Goal: Find specific page/section: Find specific page/section

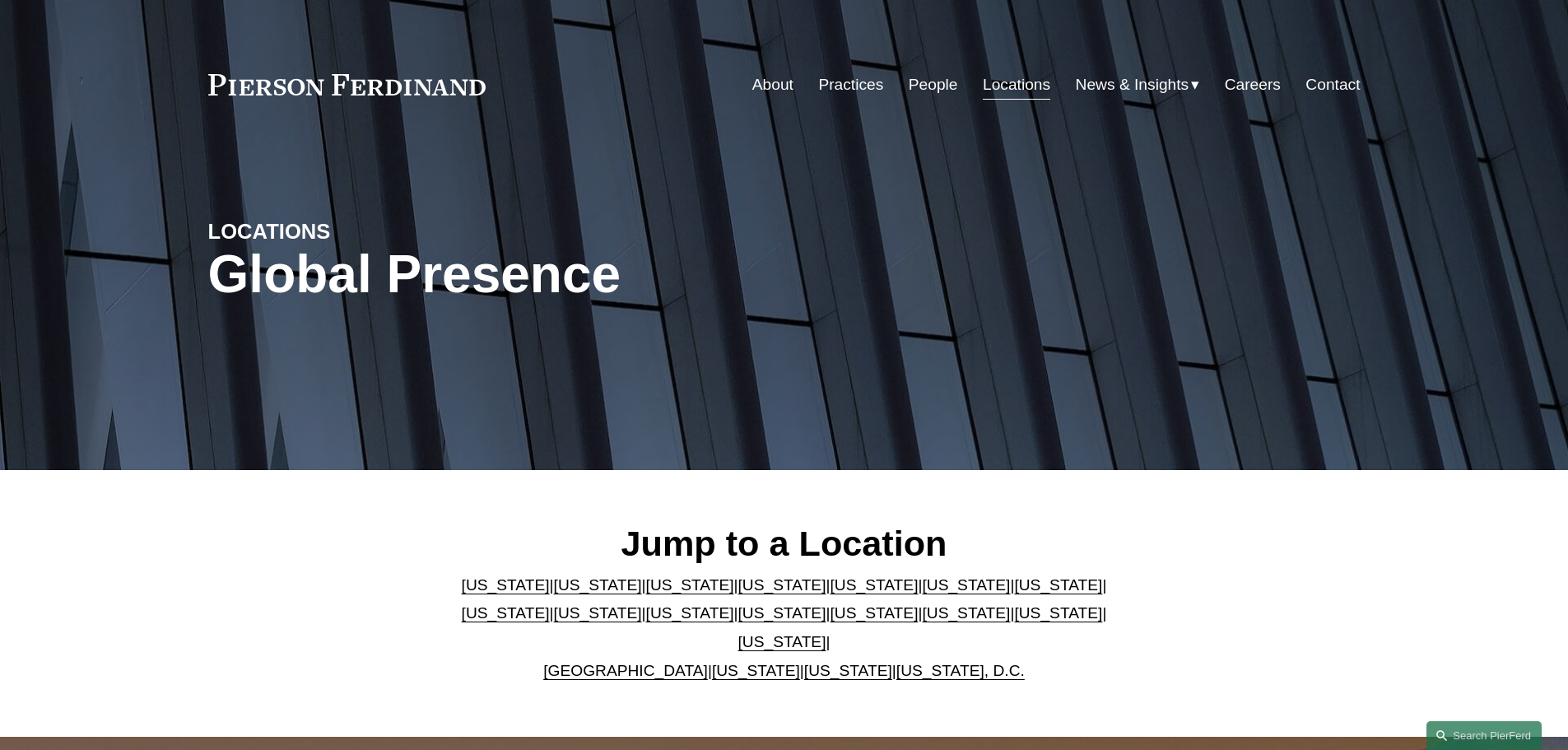
click at [830, 593] on link "[US_STATE]" at bounding box center [873, 585] width 88 height 17
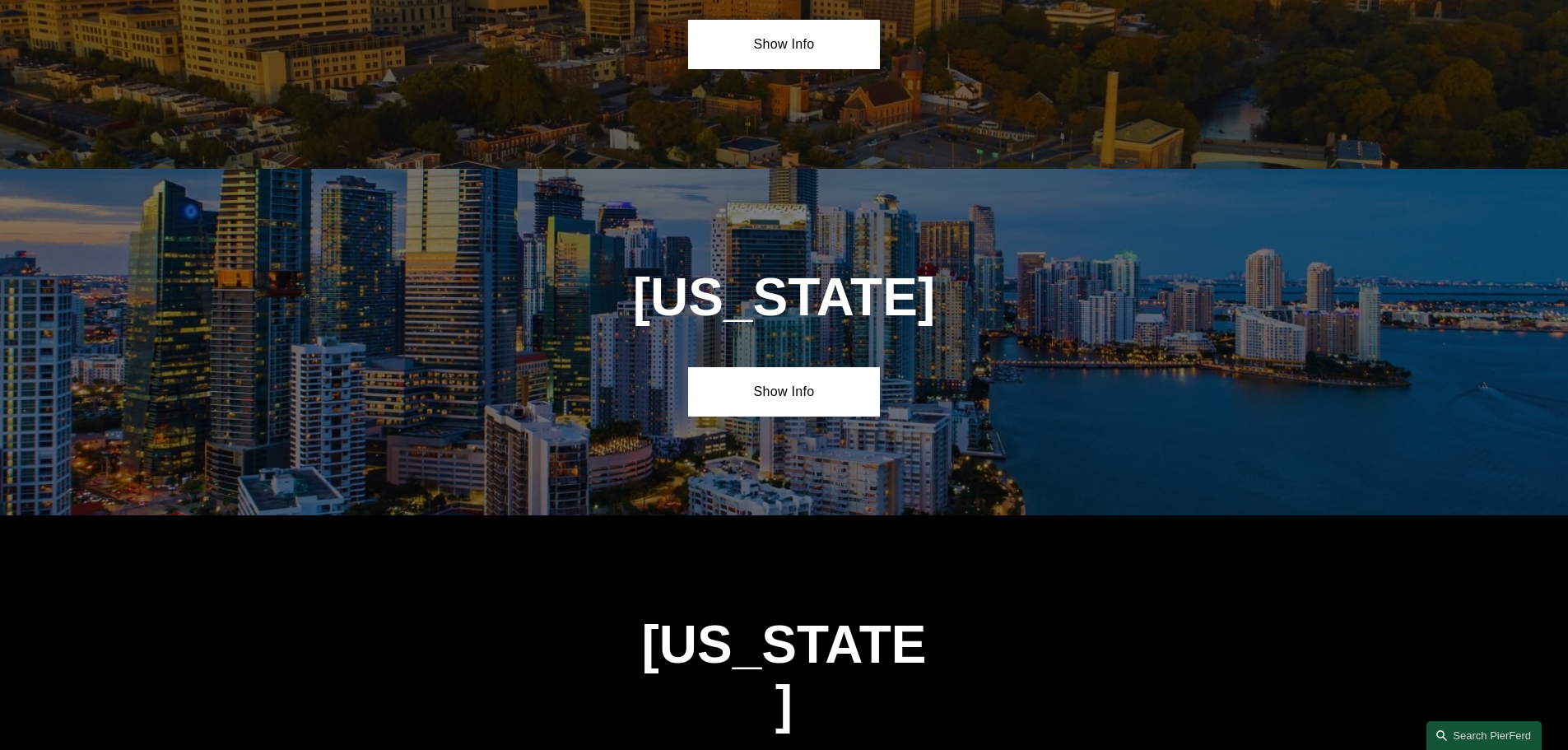
scroll to position [1929, 0]
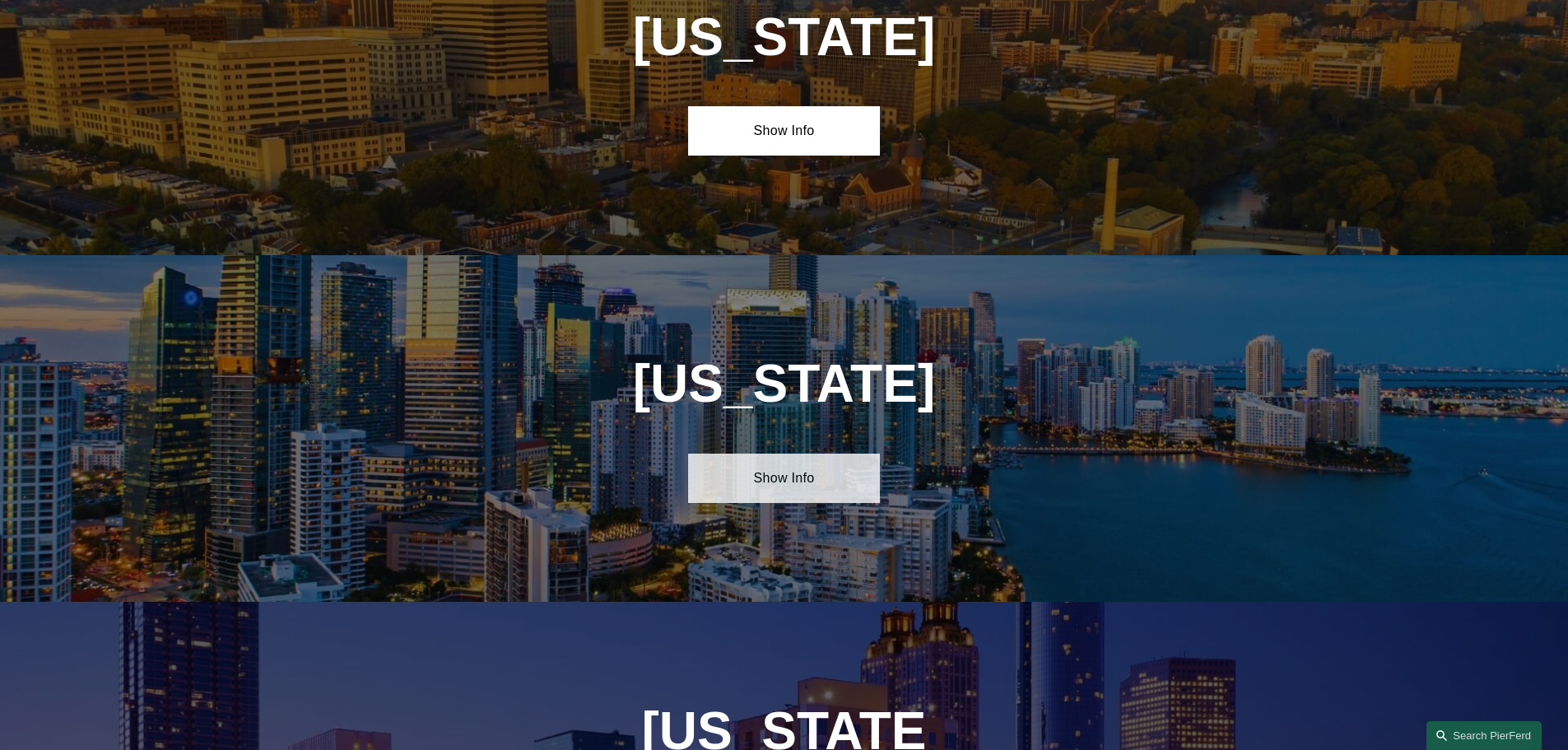
click at [792, 454] on link "Show Info" at bounding box center [784, 478] width 191 height 49
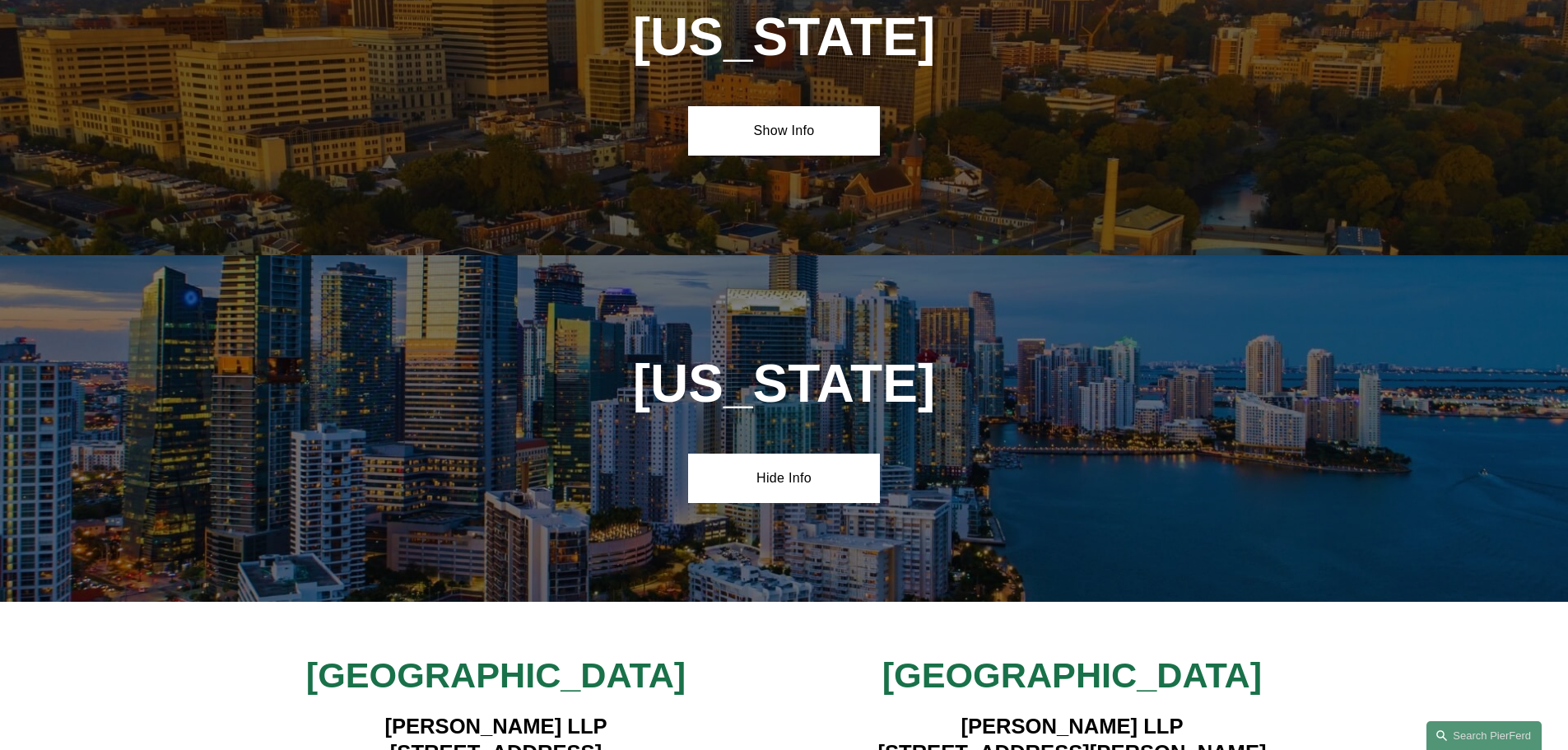
click at [695, 654] on div "Miami Pierson Ferdinand LLP 333 SE 2nd Avenue, Suite 2000 Miami, FL 33131 View …" at bounding box center [784, 753] width 1568 height 198
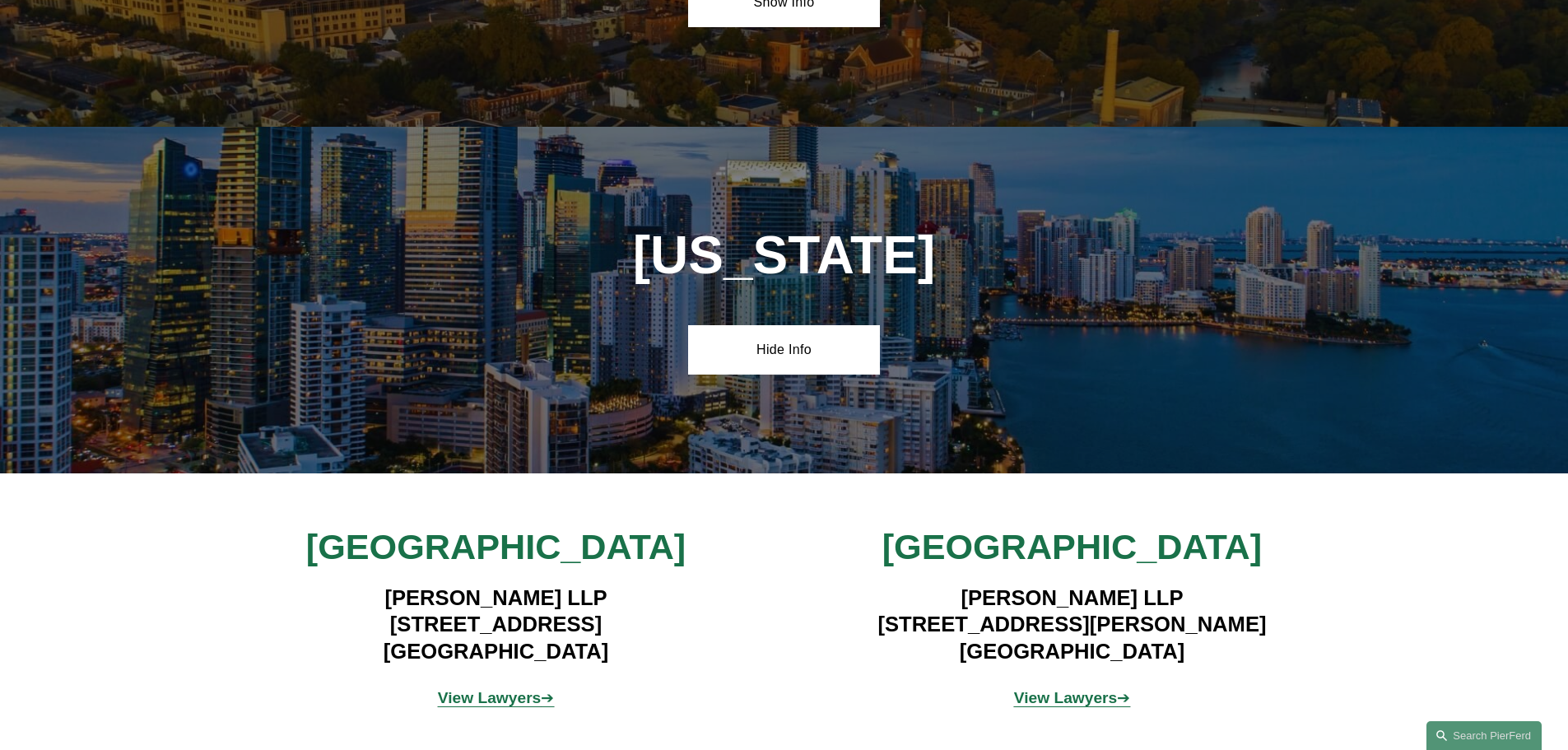
scroll to position [2061, 0]
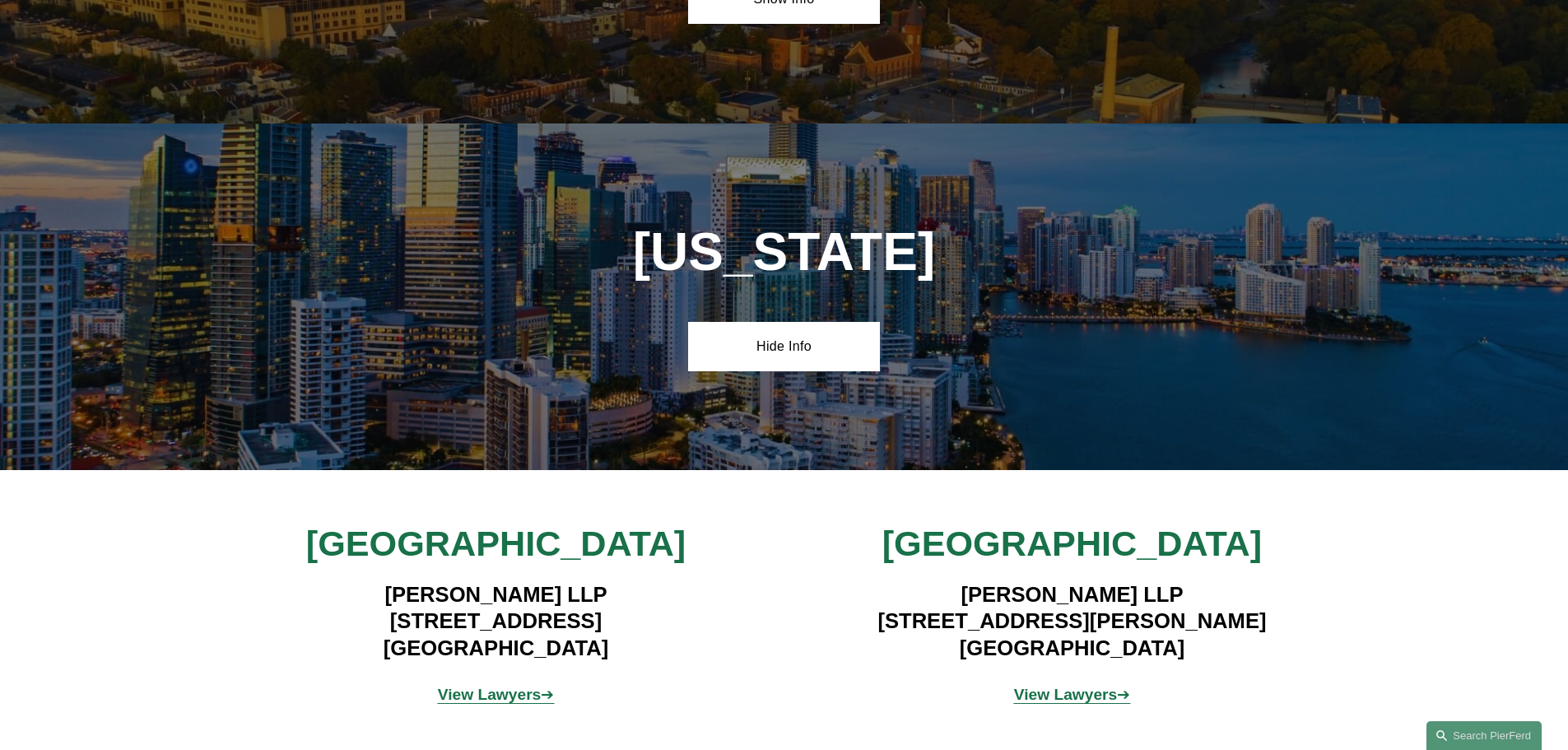
click at [502, 686] on strong "View Lawyers" at bounding box center [489, 694] width 104 height 17
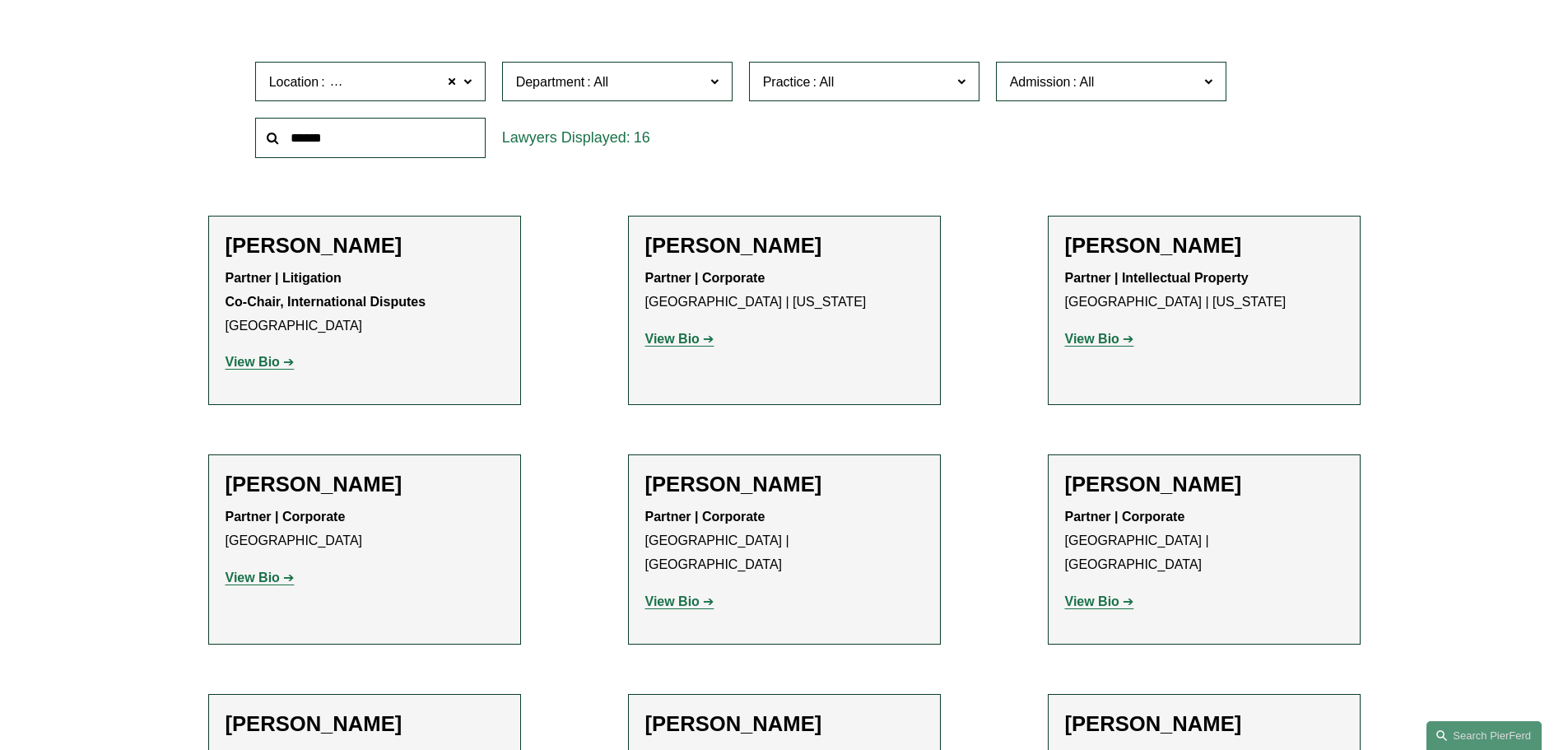
scroll to position [560, 0]
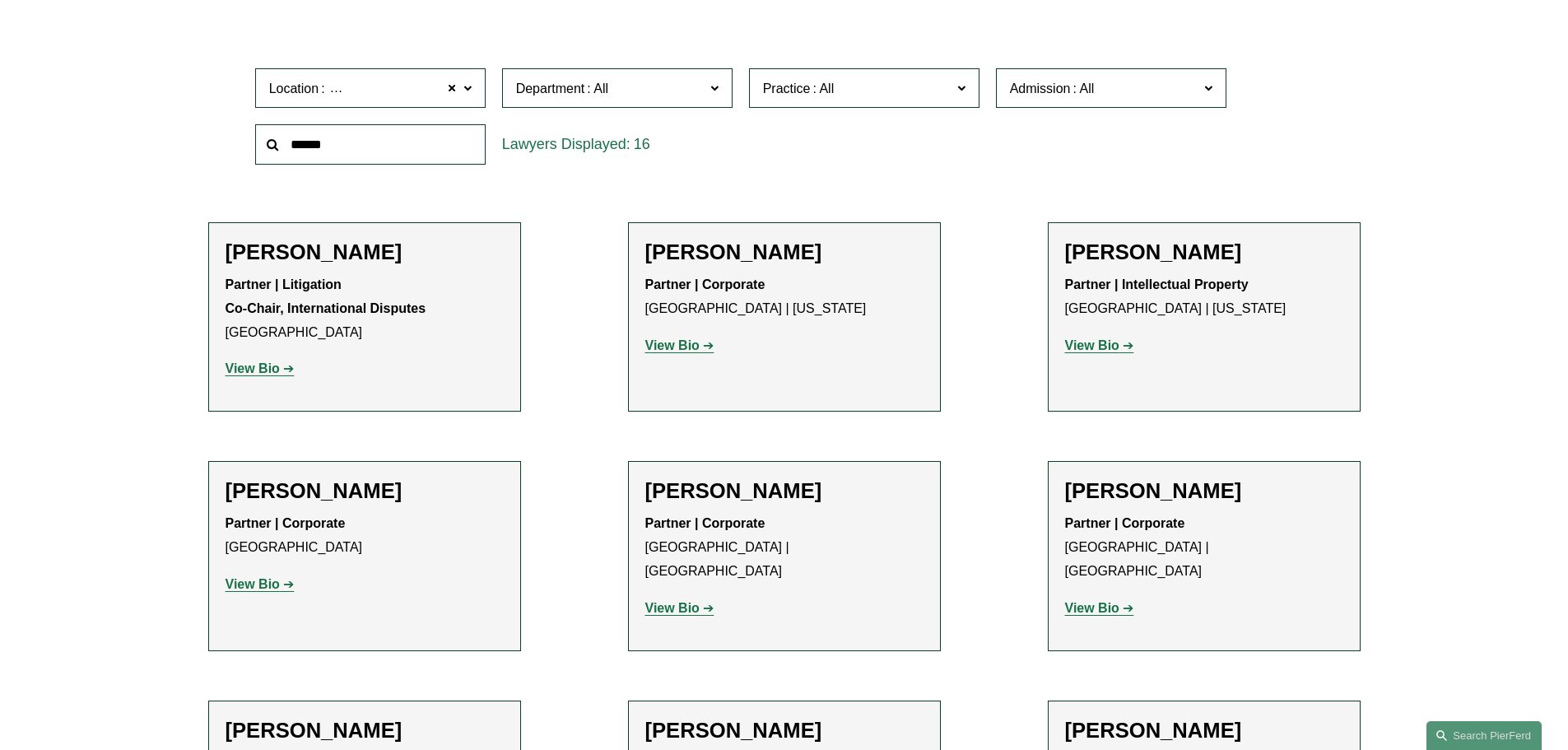
click at [276, 240] on h2 "[PERSON_NAME]" at bounding box center [364, 252] width 278 height 25
click at [249, 361] on strong "View Bio" at bounding box center [253, 368] width 55 height 14
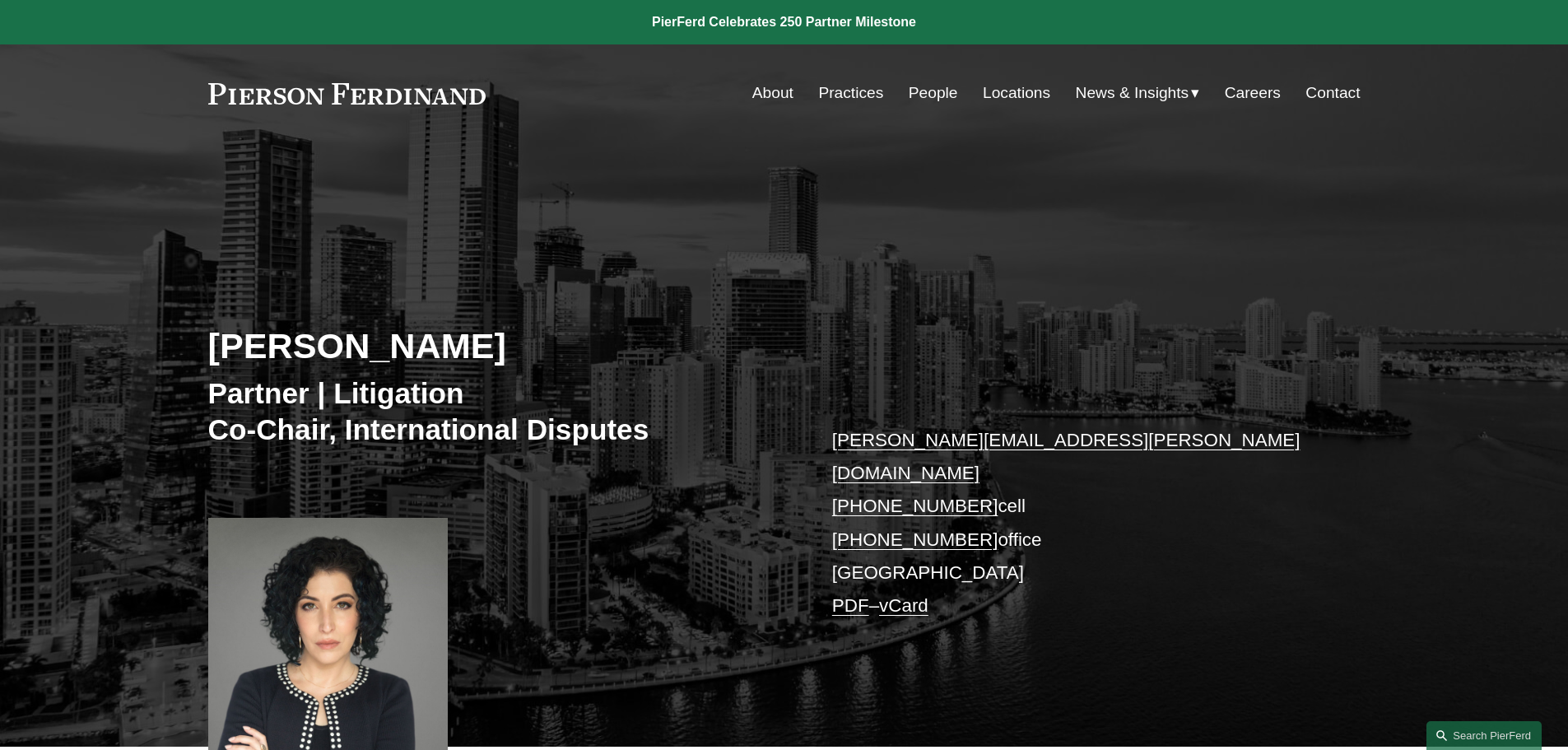
click at [929, 94] on link "People" at bounding box center [933, 92] width 49 height 31
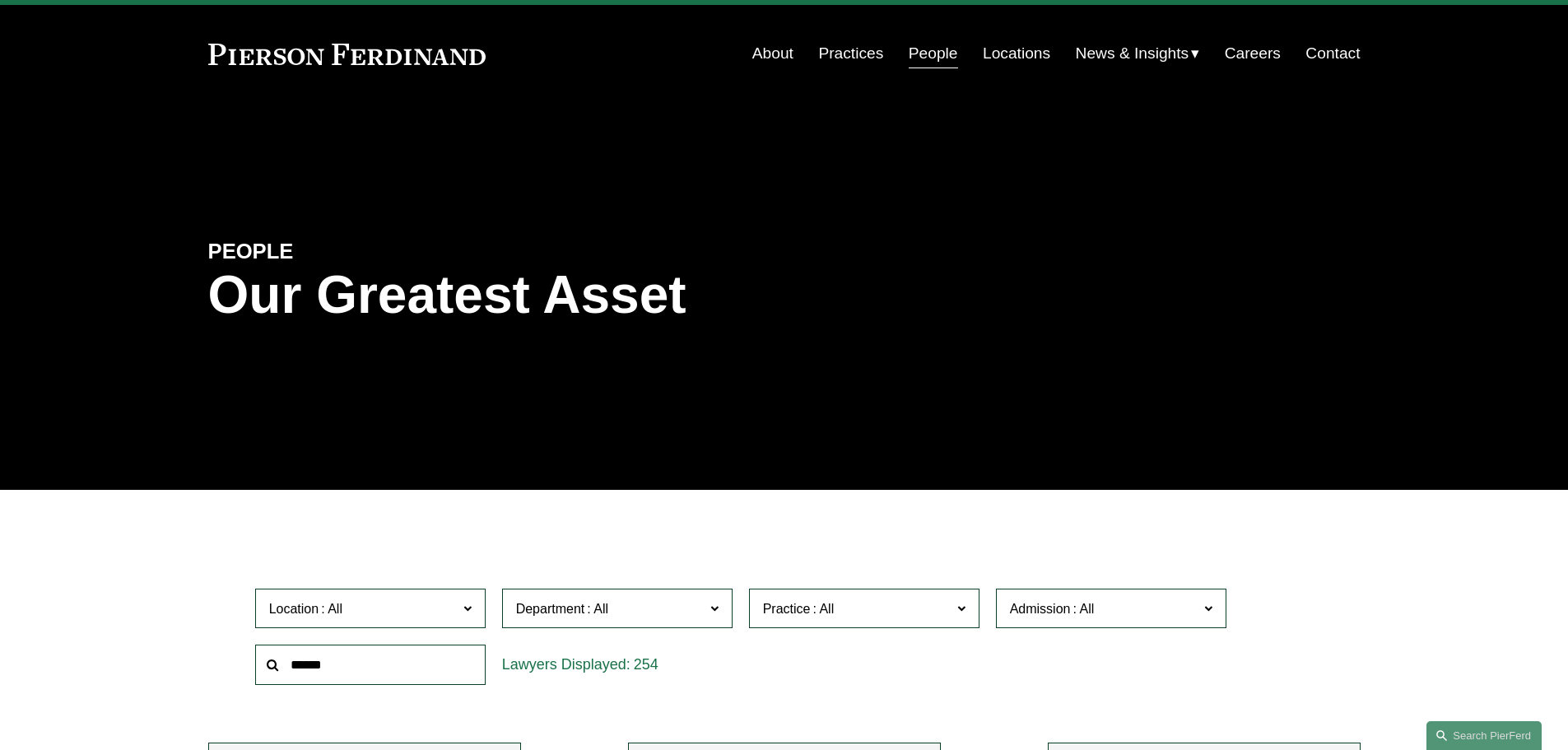
scroll to position [33, 0]
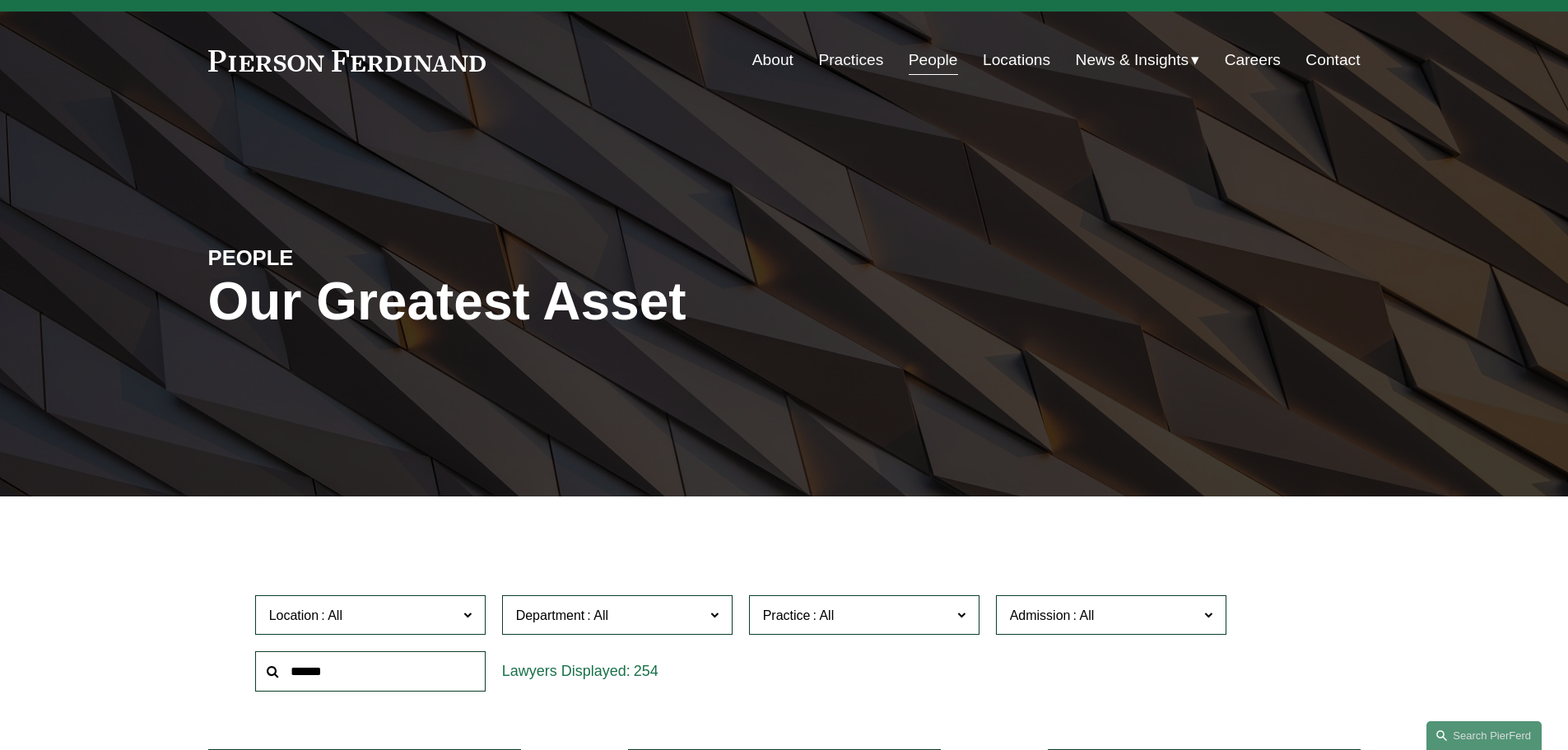
click at [449, 605] on span "Location" at bounding box center [363, 616] width 189 height 23
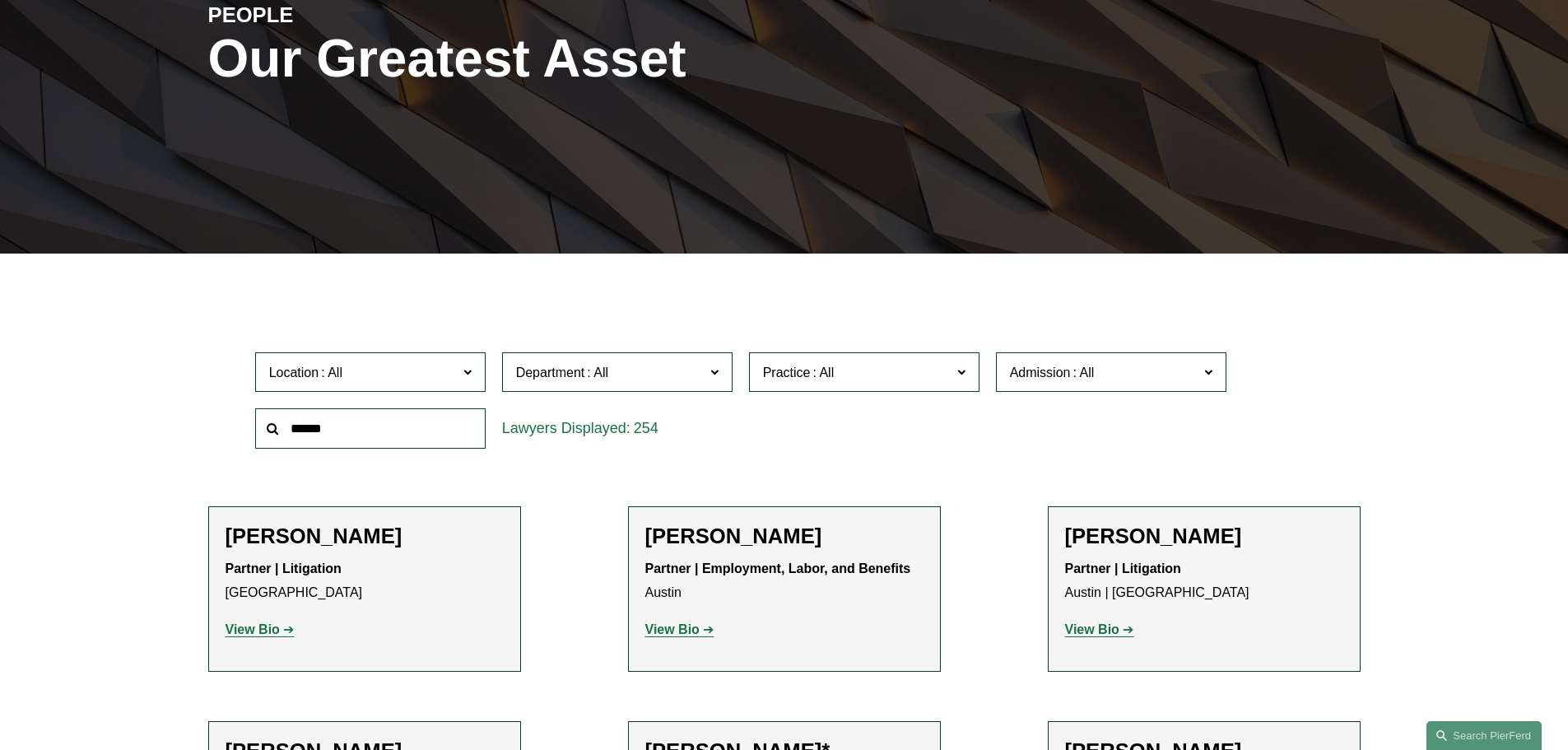
scroll to position [296, 0]
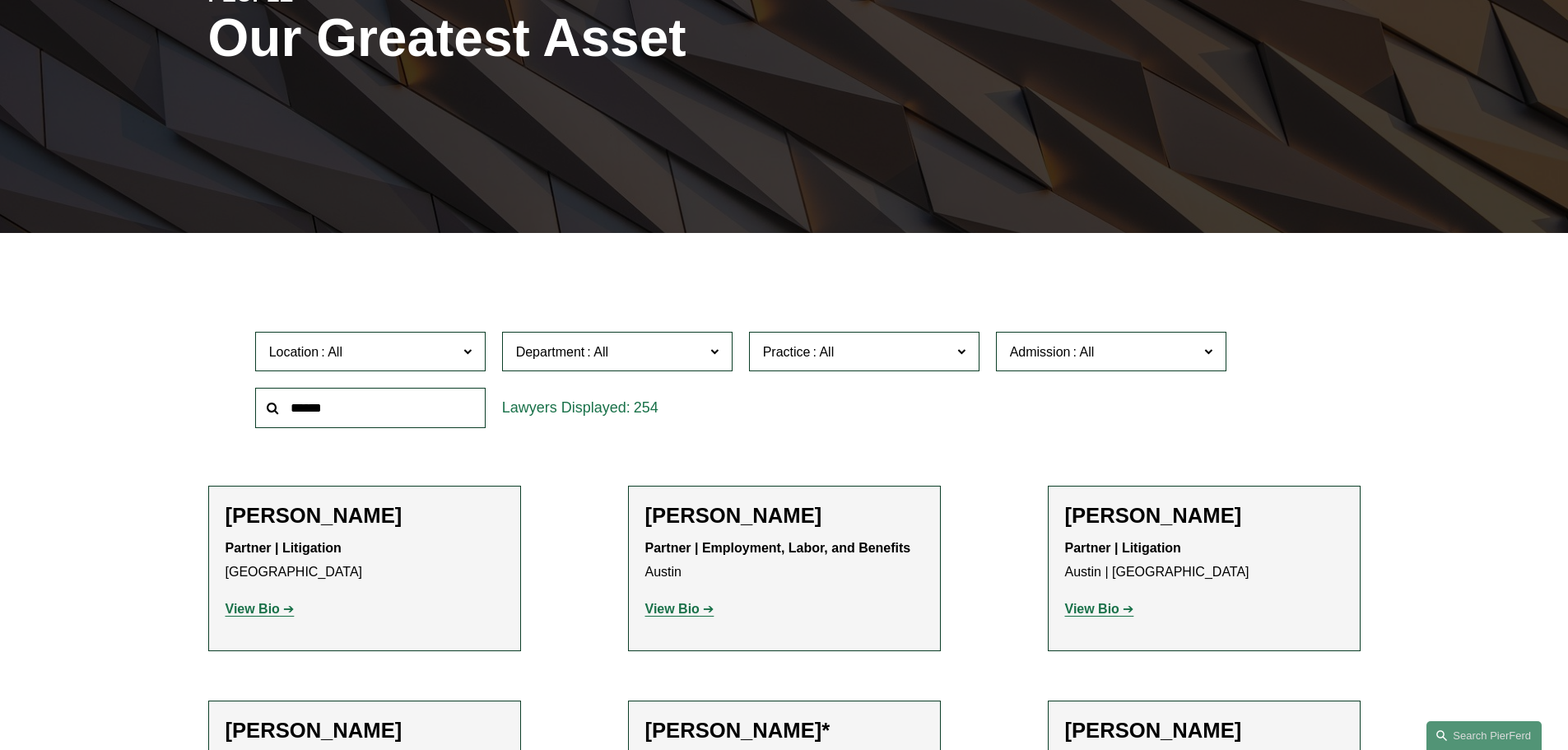
click at [468, 341] on span at bounding box center [467, 351] width 8 height 22
drag, startPoint x: 483, startPoint y: 372, endPoint x: 482, endPoint y: 427, distance: 55.0
click at [0, 0] on ul "All Atlanta Austin Boston Charlotte Chicago Cincinnati Cleveland Columbus Dalla…" at bounding box center [0, 0] width 0 height 0
click at [493, 399] on div at bounding box center [371, 408] width 247 height 57
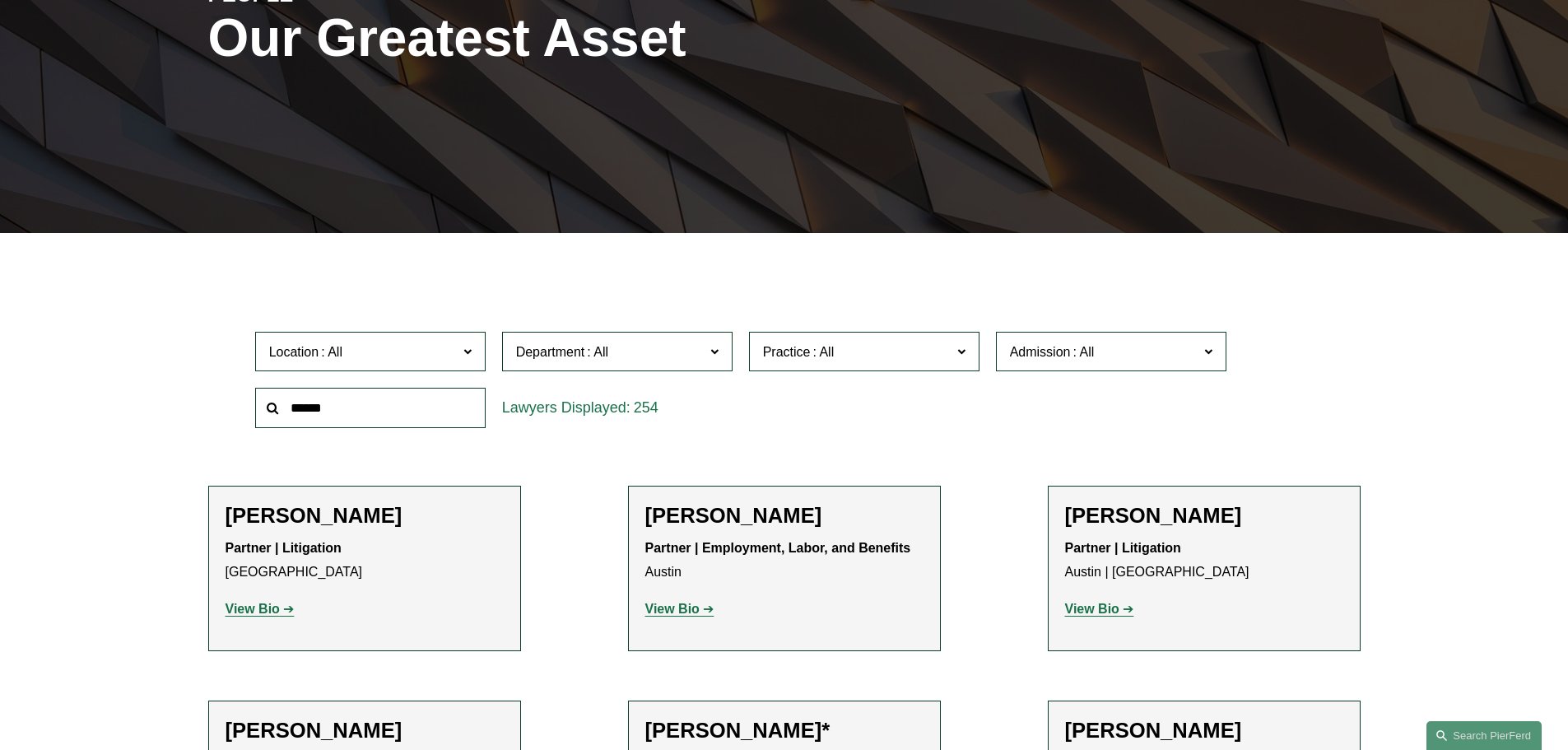
scroll to position [375, 0]
click at [0, 0] on link "[GEOGRAPHIC_DATA]" at bounding box center [0, 0] width 0 height 0
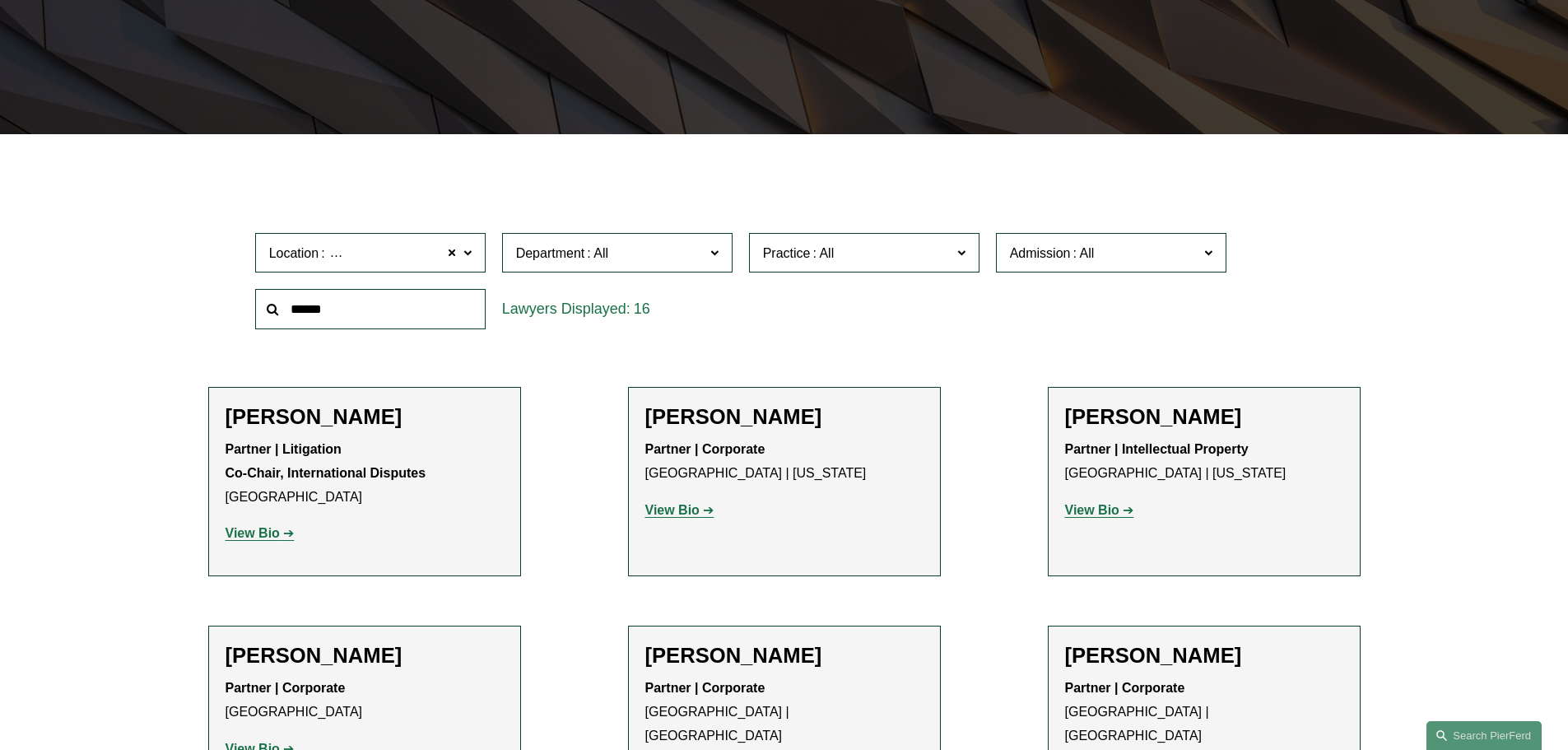
click at [635, 411] on li "Ahpaly Coradin Partner | Corporate Miami | New York View Bio Location: Miami; L…" at bounding box center [784, 481] width 313 height 190
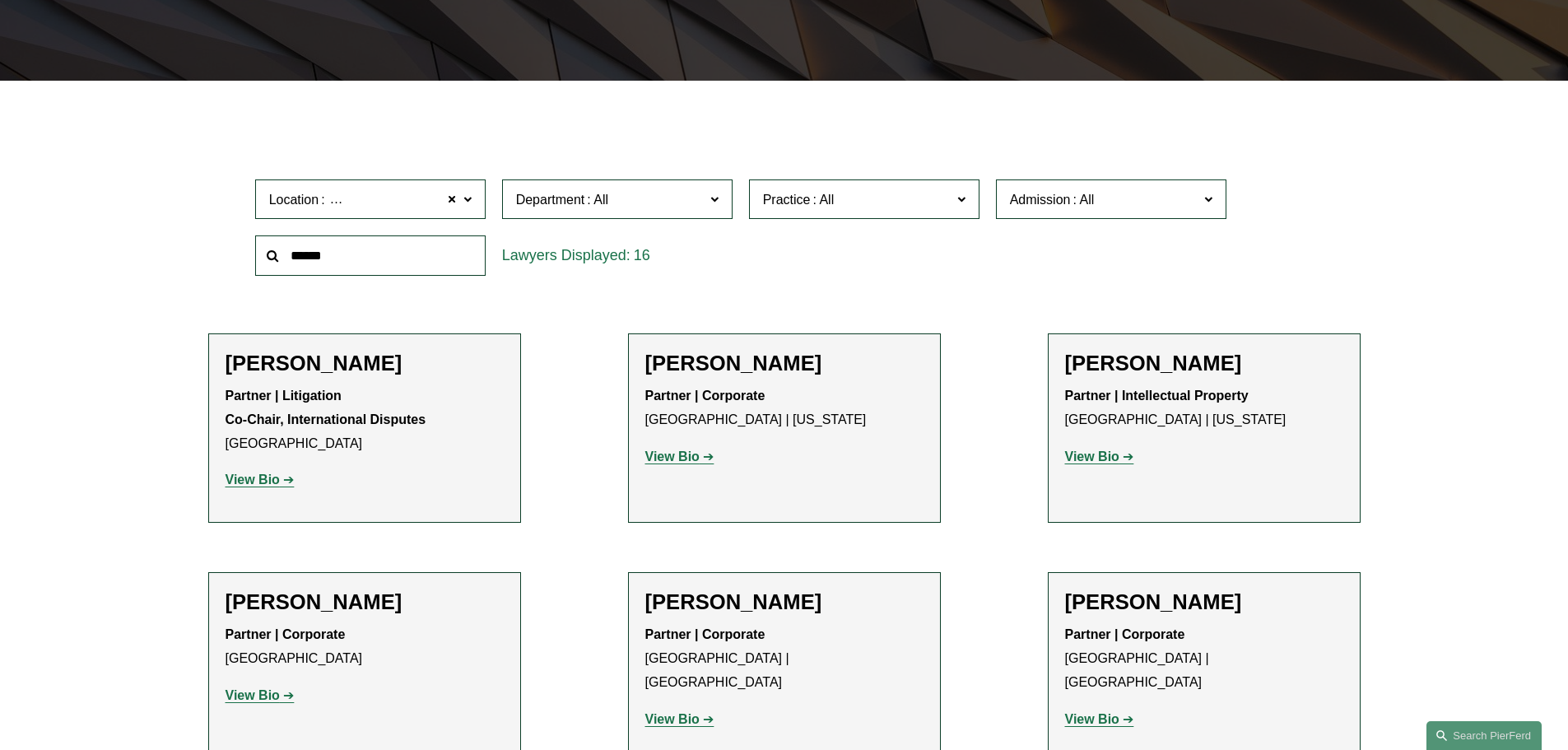
scroll to position [428, 0]
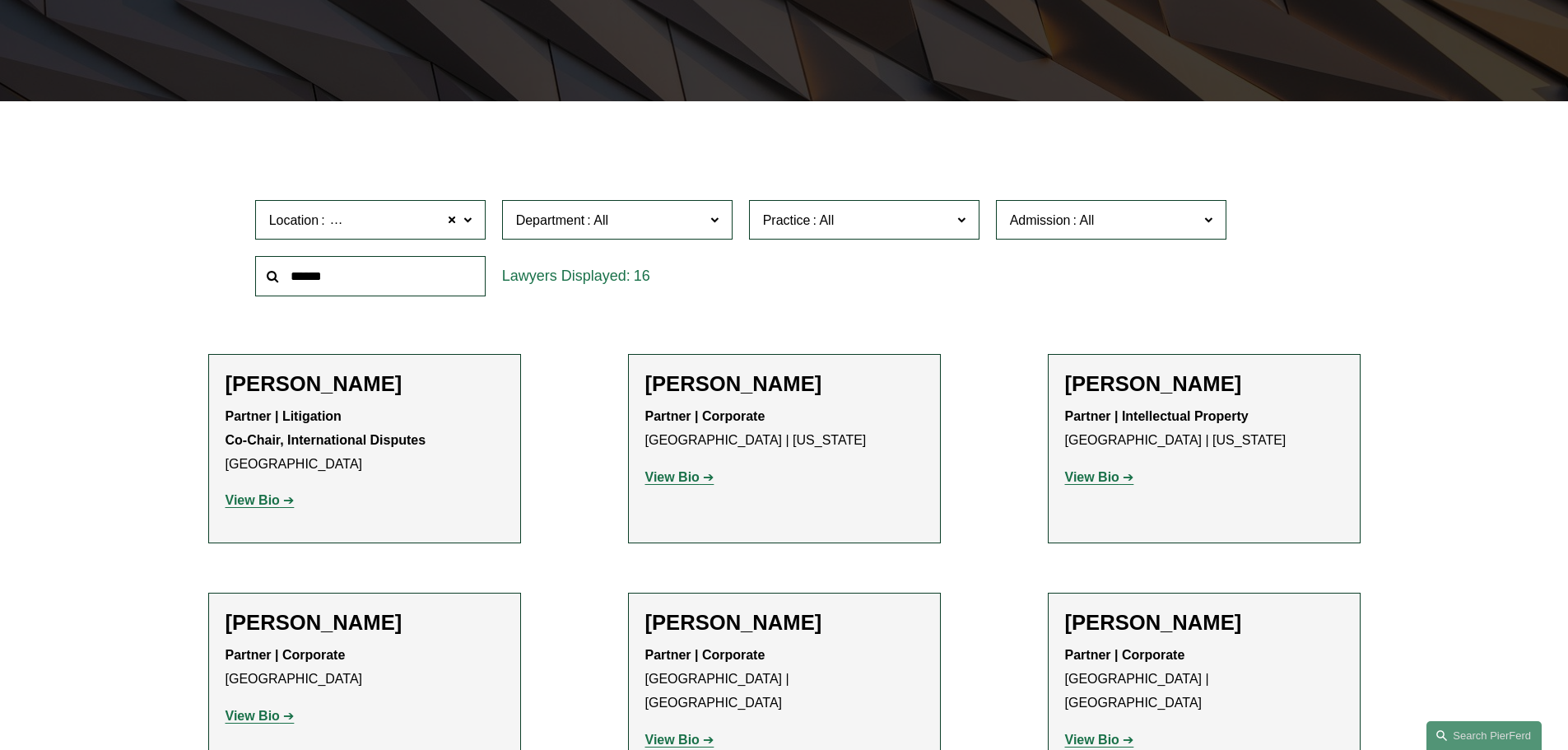
click at [258, 493] on strong "View Bio" at bounding box center [253, 500] width 55 height 14
